Goal: Information Seeking & Learning: Learn about a topic

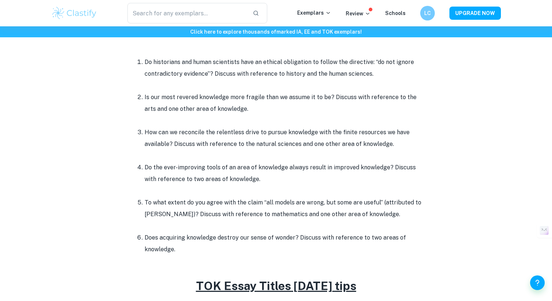
scroll to position [337, 0]
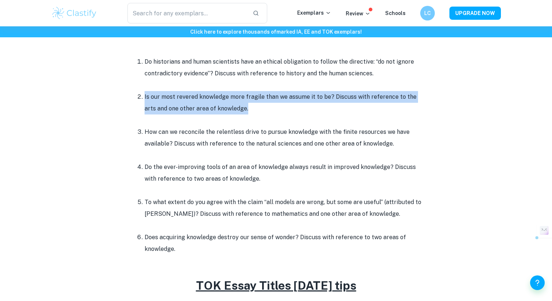
drag, startPoint x: 144, startPoint y: 98, endPoint x: 263, endPoint y: 111, distance: 120.1
click at [263, 111] on li "Is our most revered knowledge more fragile than we assume it to be? Discuss wit…" at bounding box center [284, 108] width 278 height 35
drag, startPoint x: 263, startPoint y: 111, endPoint x: 142, endPoint y: 92, distance: 122.8
click at [145, 92] on li "Is our most revered knowledge more fragile than we assume it to be? Discuss wit…" at bounding box center [284, 108] width 278 height 35
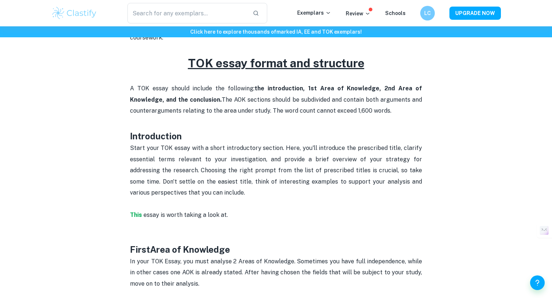
scroll to position [306, 0]
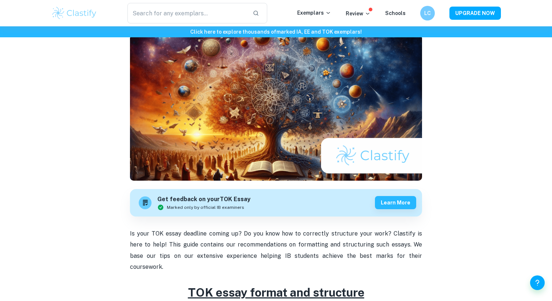
scroll to position [72, 0]
